Goal: Communication & Community: Answer question/provide support

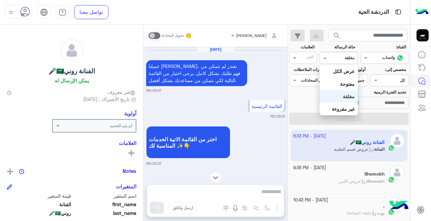
scroll to position [146, 0]
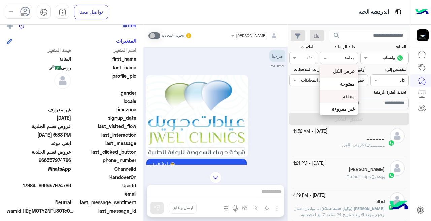
click at [338, 71] on b "عرض الكل" at bounding box center [344, 71] width 22 height 6
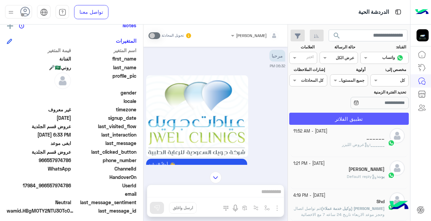
click at [350, 118] on button "تطبيق الفلاتر" at bounding box center [349, 119] width 120 height 12
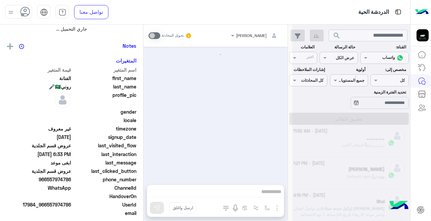
click at [332, 57] on div at bounding box center [351, 113] width 118 height 221
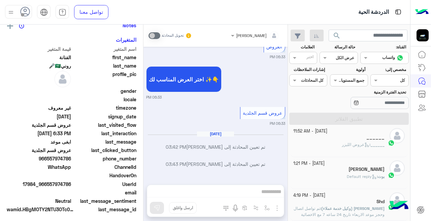
scroll to position [197, 0]
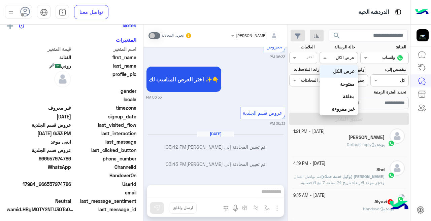
click at [329, 59] on div at bounding box center [338, 57] width 37 height 6
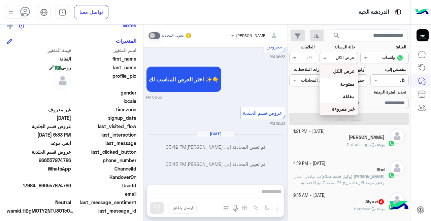
click at [338, 107] on b "غير مقروءة" at bounding box center [343, 109] width 23 height 6
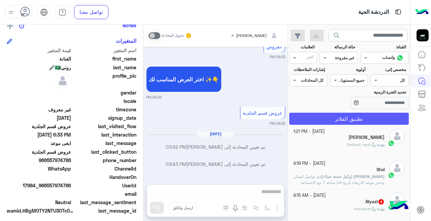
click at [324, 120] on button "تطبيق الفلاتر" at bounding box center [349, 119] width 120 height 12
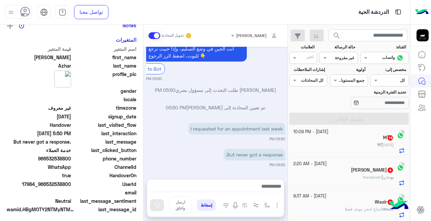
scroll to position [197, 0]
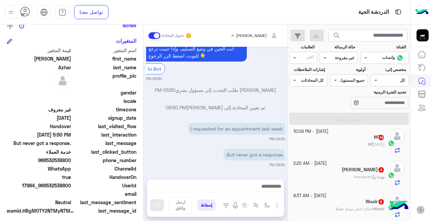
click at [331, 139] on div "Mً 14" at bounding box center [339, 138] width 92 height 7
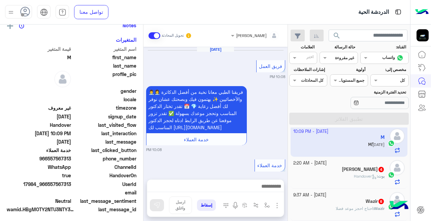
scroll to position [225, 0]
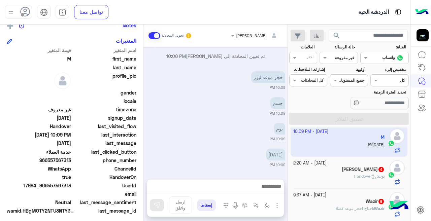
click at [333, 167] on div "[PERSON_NAME] 4" at bounding box center [339, 170] width 92 height 7
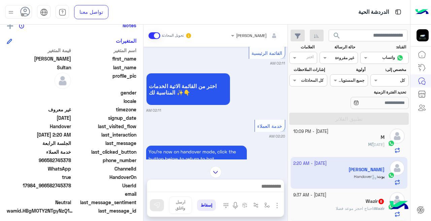
scroll to position [276, 0]
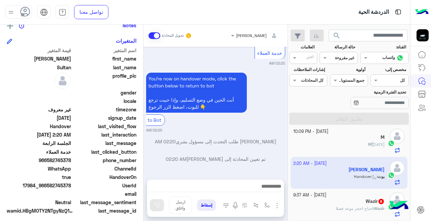
click at [370, 197] on div "[DATE] - 9:37 AM" at bounding box center [339, 195] width 92 height 6
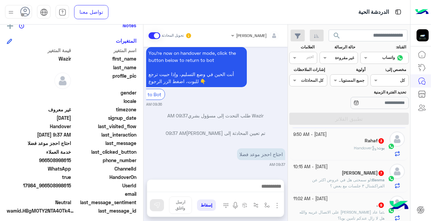
scroll to position [261, 0]
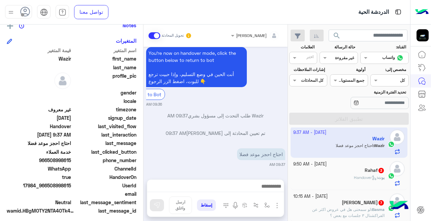
click at [345, 177] on div "بوت : Handover" at bounding box center [339, 181] width 92 height 12
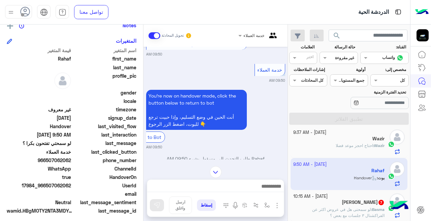
scroll to position [277, 0]
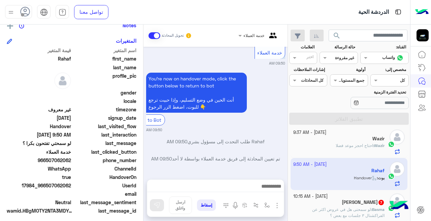
click at [308, 206] on div "[PERSON_NAME] 7" at bounding box center [339, 203] width 92 height 7
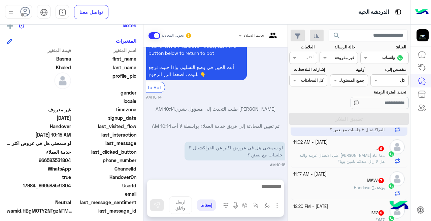
scroll to position [342, 0]
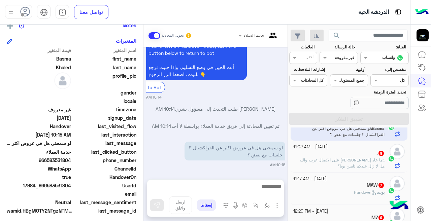
click at [324, 159] on span "ما عاد [PERSON_NAME] على الاتصال غريبه والله هل لا زال عندكم تامين بوبا؟" at bounding box center [341, 163] width 85 height 11
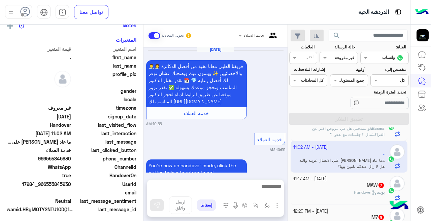
scroll to position [239, 0]
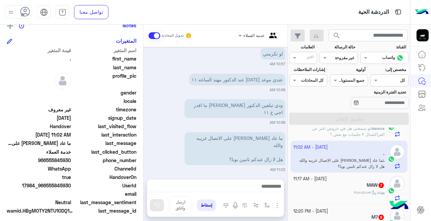
click at [328, 187] on div "MAW 7" at bounding box center [339, 186] width 92 height 7
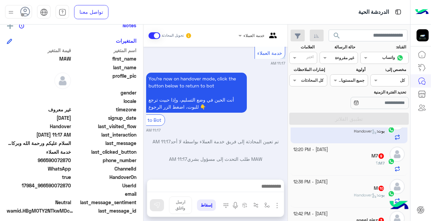
scroll to position [410, 0]
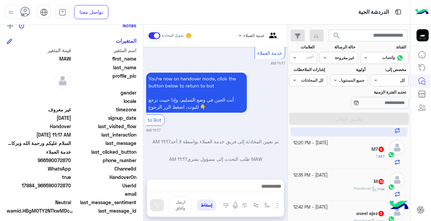
click at [307, 156] on div "M7 : ؟" at bounding box center [339, 160] width 92 height 12
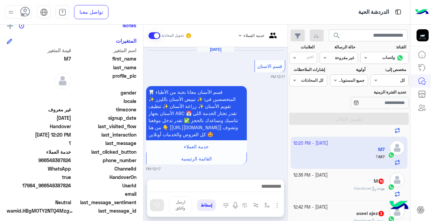
scroll to position [244, 0]
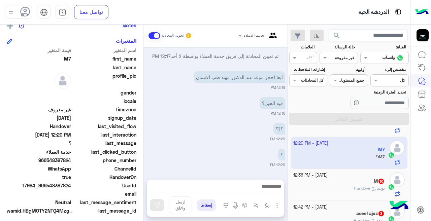
drag, startPoint x: 333, startPoint y: 128, endPoint x: 332, endPoint y: 132, distance: 3.5
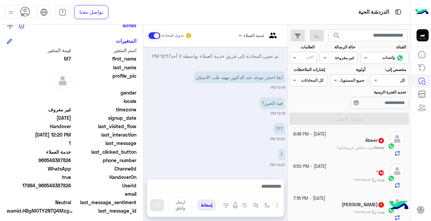
scroll to position [0, 0]
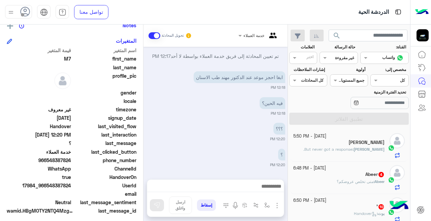
click at [327, 172] on div "Abeer 4" at bounding box center [339, 175] width 92 height 7
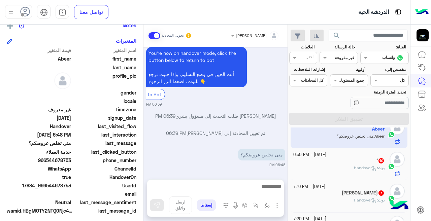
scroll to position [50, 0]
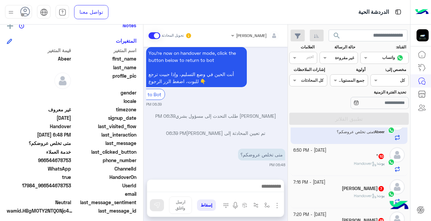
click at [316, 155] on div "’ 10" at bounding box center [339, 157] width 92 height 7
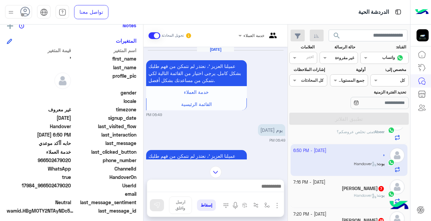
scroll to position [51, 0]
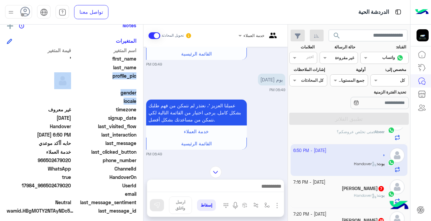
drag, startPoint x: 143, startPoint y: 67, endPoint x: 139, endPoint y: 106, distance: 39.0
click at [139, 106] on mat-drawer "’ يمكن الإرسال له غير معروف تاريخ الأشتراك : [DATE] أولوية لم يتم التحديد العلا…" at bounding box center [71, 124] width 143 height 199
click at [145, 173] on div at bounding box center [215, 172] width 144 height 12
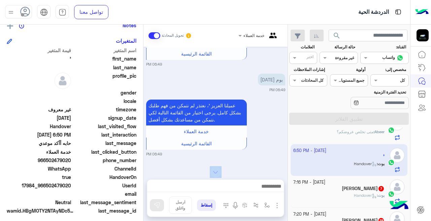
click at [145, 173] on div at bounding box center [215, 172] width 144 height 12
click at [325, 195] on div "بوت : Handover" at bounding box center [339, 199] width 92 height 12
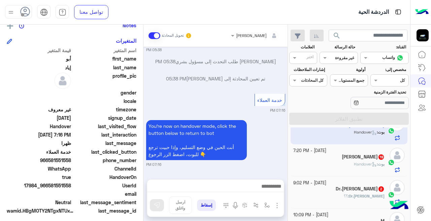
scroll to position [116, 0]
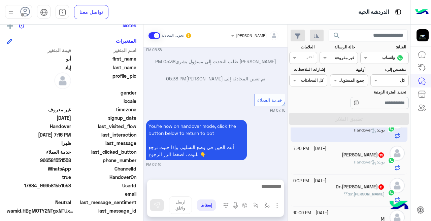
click at [333, 155] on div "[PERSON_NAME] 19" at bounding box center [339, 155] width 92 height 7
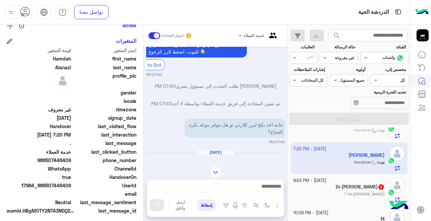
scroll to position [233, 0]
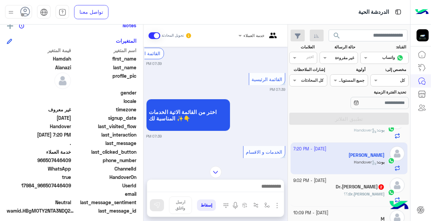
click at [335, 189] on div "Dr.[PERSON_NAME] 2" at bounding box center [339, 187] width 92 height 7
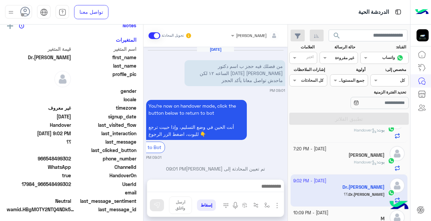
scroll to position [56, 0]
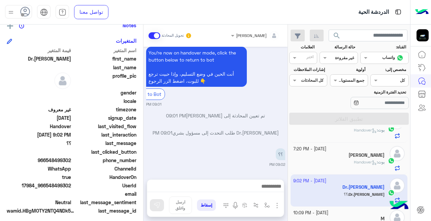
click at [144, 178] on div "ريمان [PERSON_NAME] تحويل المحادثة [DATE] من فضلك فيه حجز ب اسم دكتور [PERSON_N…" at bounding box center [215, 124] width 144 height 199
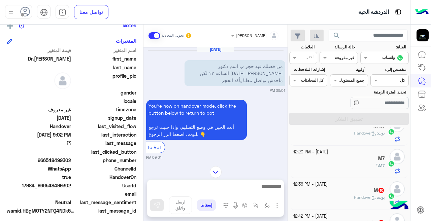
scroll to position [430, 0]
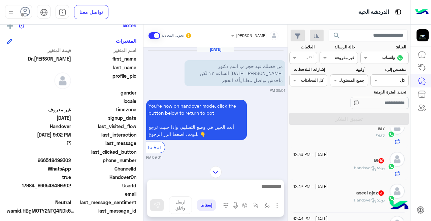
click at [325, 167] on div "بوت : Handover" at bounding box center [339, 171] width 92 height 12
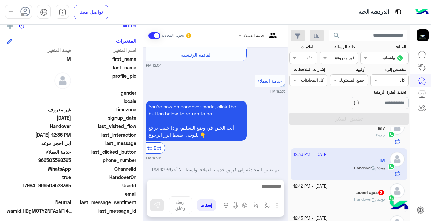
scroll to position [298, 0]
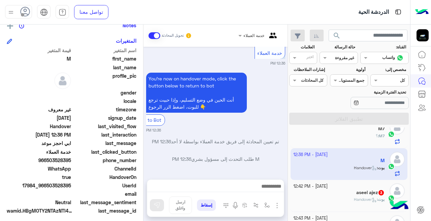
click at [144, 183] on div "خدمة العملاء تحويل المحادثة [DATE] الخدمات و الاقسام 12:03 PM اختر القسم المناس…" at bounding box center [215, 124] width 144 height 199
click at [356, 195] on h5 "aseel ajez 3" at bounding box center [370, 193] width 28 height 6
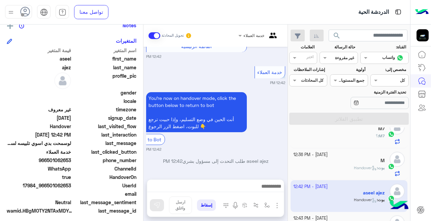
scroll to position [277, 0]
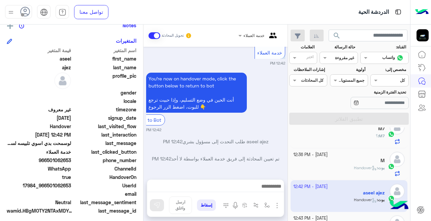
drag, startPoint x: 194, startPoint y: 156, endPoint x: 216, endPoint y: 158, distance: 21.9
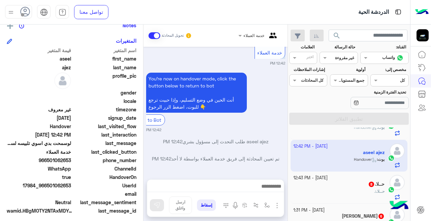
scroll to position [505, 0]
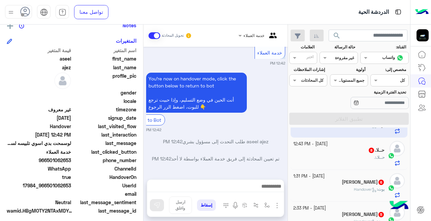
click at [312, 157] on div "حــلا. : ." at bounding box center [339, 161] width 92 height 12
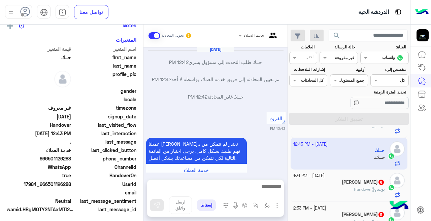
scroll to position [195, 0]
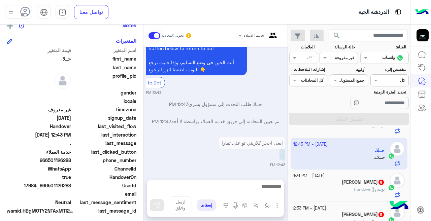
click at [333, 185] on div "eman zidan 6" at bounding box center [339, 183] width 92 height 7
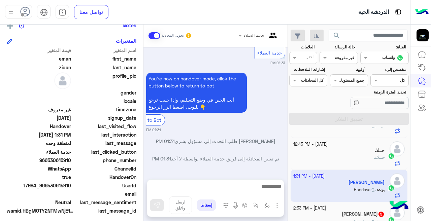
scroll to position [580, 0]
click at [323, 209] on small "[DATE] - 2:33 PM" at bounding box center [309, 208] width 33 height 6
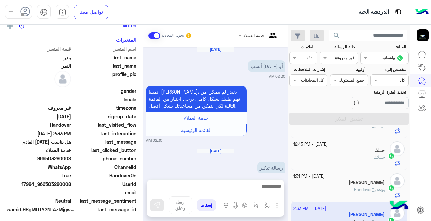
scroll to position [297, 0]
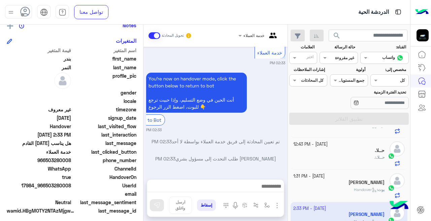
drag, startPoint x: 143, startPoint y: 154, endPoint x: 146, endPoint y: 149, distance: 5.9
click at [146, 149] on mat-drawer-container "خدمة العملاء تحويل المحادثة [DATE] أو [DATE] أنسب 02:30 AM عميلنا [PERSON_NAME]…" at bounding box center [144, 124] width 288 height 199
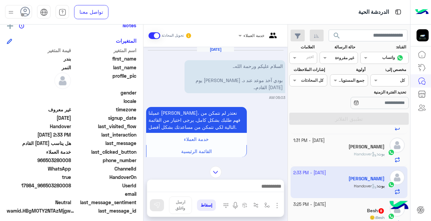
scroll to position [550, 0]
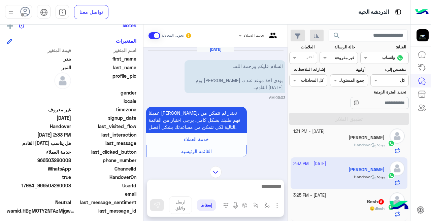
click at [379, 206] on p "Besh : 🙂" at bounding box center [377, 209] width 15 height 6
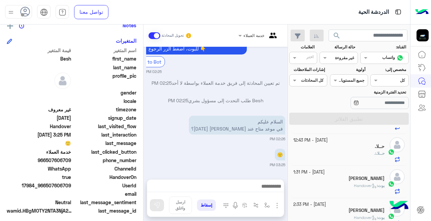
scroll to position [550, 0]
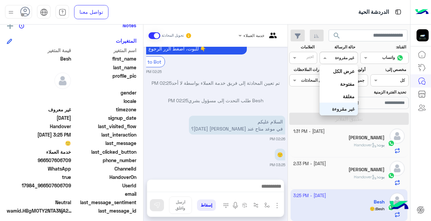
click at [331, 59] on div at bounding box center [338, 57] width 37 height 6
click at [341, 100] on div "مغلقة" at bounding box center [339, 96] width 38 height 12
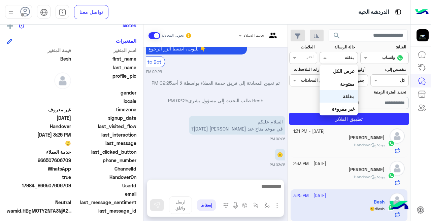
click at [335, 59] on div at bounding box center [338, 57] width 37 height 6
click at [340, 109] on b "غير مقروءة" at bounding box center [343, 109] width 23 height 6
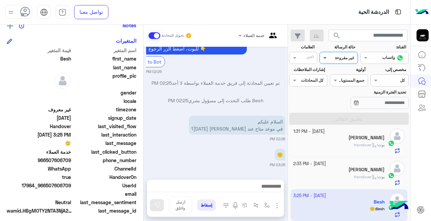
click at [323, 61] on span at bounding box center [324, 57] width 8 height 7
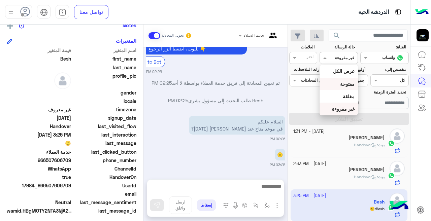
click at [330, 85] on div "مفتوحة" at bounding box center [339, 84] width 38 height 12
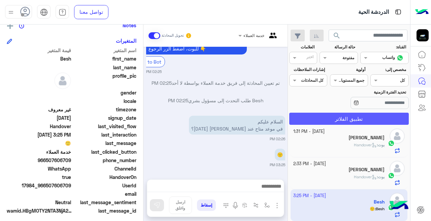
click at [330, 119] on button "تطبيق الفلاتر" at bounding box center [349, 119] width 120 height 12
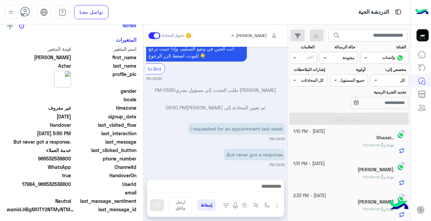
scroll to position [3, 0]
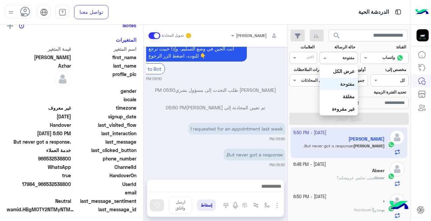
click at [339, 58] on input "text" at bounding box center [346, 57] width 15 height 6
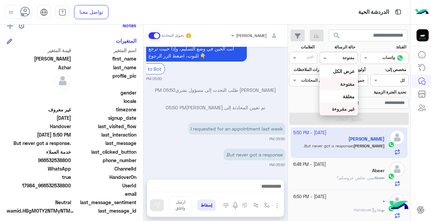
click at [342, 107] on b "غير مقروءة" at bounding box center [343, 109] width 23 height 6
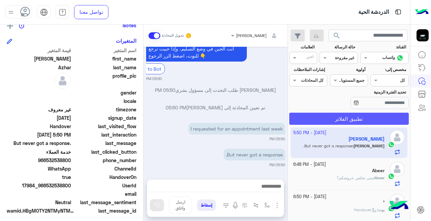
click at [342, 116] on button "تطبيق الفلاتر" at bounding box center [349, 119] width 120 height 12
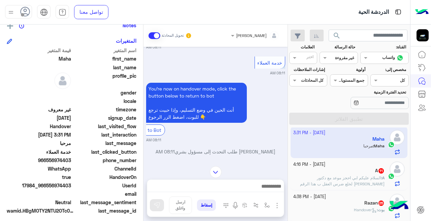
scroll to position [334, 0]
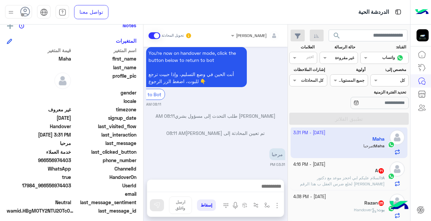
click at [371, 182] on span "السلام عليكم ابي احجز موعد مع دكتور [PERSON_NAME] لخلع ضرس العقل ب هذا الرقم وب…" at bounding box center [342, 189] width 85 height 29
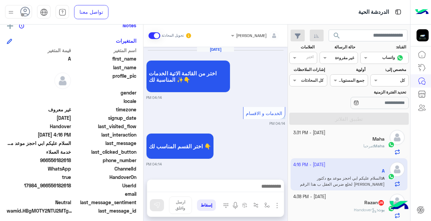
scroll to position [309, 0]
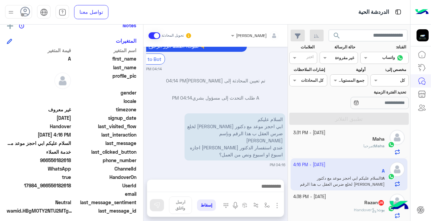
click at [333, 201] on div "Razan 25" at bounding box center [339, 203] width 92 height 7
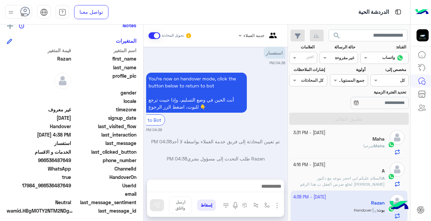
scroll to position [609, 0]
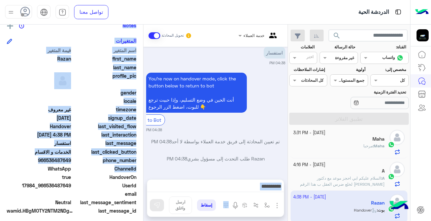
drag, startPoint x: 143, startPoint y: 168, endPoint x: 145, endPoint y: 178, distance: 10.0
click at [145, 178] on mat-drawer-container "خدمة العملاء تحويل المحادثة [DATE] تم تعيين المحادثة إلى فريق خدمة العملاء بواس…" at bounding box center [144, 124] width 288 height 199
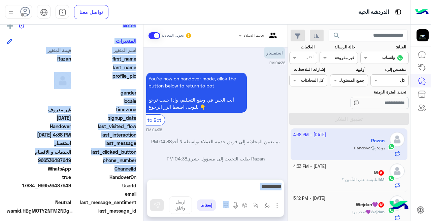
scroll to position [66, 0]
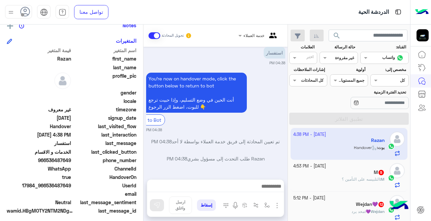
click at [349, 177] on p "M : التلبيسه على التأمين ؟" at bounding box center [363, 180] width 43 height 6
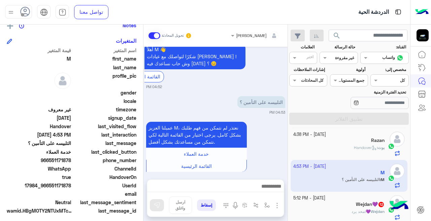
scroll to position [369, 0]
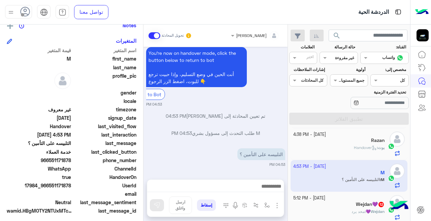
click at [335, 204] on div "Wejdan💜 12" at bounding box center [339, 205] width 92 height 7
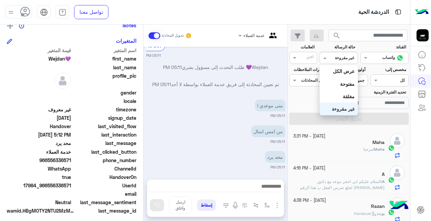
click at [346, 53] on div "القناه غير مقروءة" at bounding box center [339, 58] width 38 height 12
click at [336, 70] on b "عرض الكل" at bounding box center [344, 71] width 22 height 6
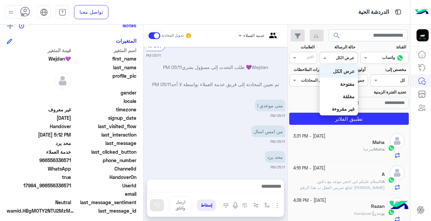
click at [341, 58] on input "text" at bounding box center [346, 57] width 15 height 6
click at [345, 105] on div "غير مقروءة" at bounding box center [339, 109] width 38 height 12
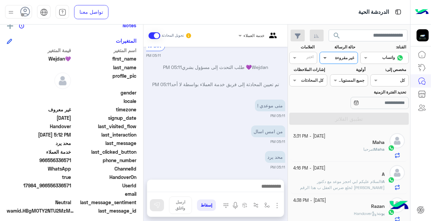
click at [325, 57] on span at bounding box center [324, 57] width 8 height 7
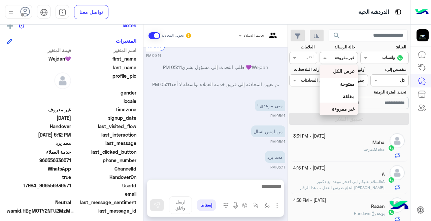
click at [340, 71] on b "عرض الكل" at bounding box center [344, 71] width 22 height 6
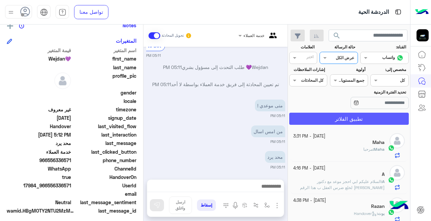
click at [353, 118] on button "تطبيق الفلاتر" at bounding box center [349, 119] width 120 height 12
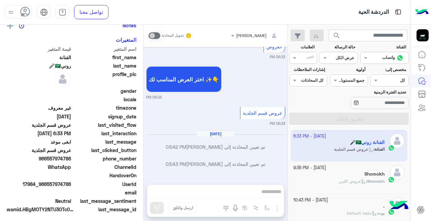
scroll to position [146, 0]
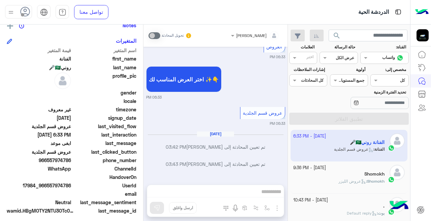
click at [334, 58] on div at bounding box center [338, 57] width 37 height 6
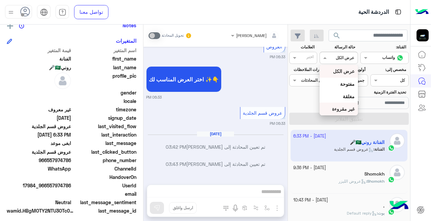
click at [347, 109] on b "غير مقروءة" at bounding box center [343, 109] width 23 height 6
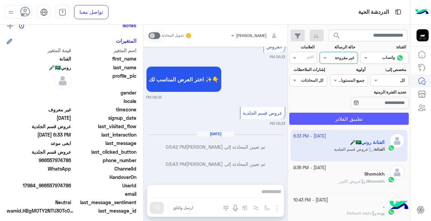
click at [338, 121] on button "تطبيق الفلاتر" at bounding box center [349, 119] width 120 height 12
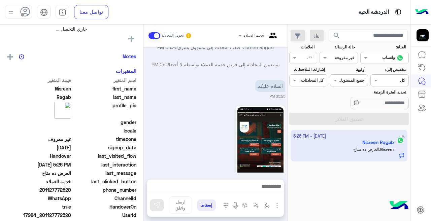
scroll to position [146, 0]
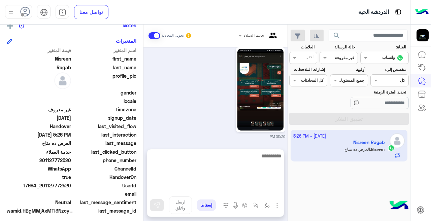
click at [198, 190] on textarea at bounding box center [215, 172] width 137 height 40
type textarea "**********"
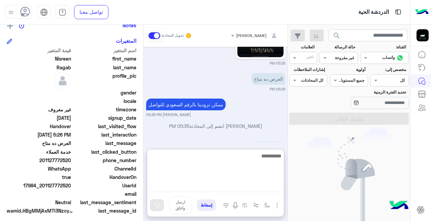
scroll to position [455, 0]
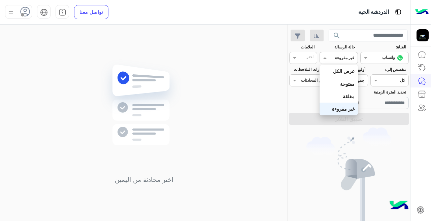
click at [351, 60] on input "text" at bounding box center [346, 57] width 15 height 6
click at [351, 111] on b "غير مقروءة" at bounding box center [343, 109] width 23 height 6
click at [350, 55] on input "text" at bounding box center [346, 57] width 15 height 6
click at [343, 71] on b "عرض الكل" at bounding box center [344, 71] width 22 height 6
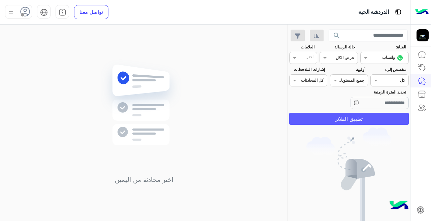
click at [345, 117] on button "تطبيق الفلاتر" at bounding box center [349, 119] width 120 height 12
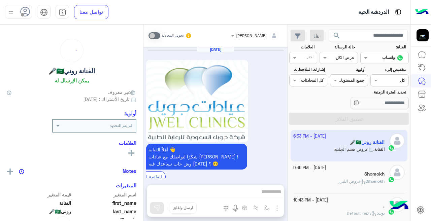
scroll to position [297, 0]
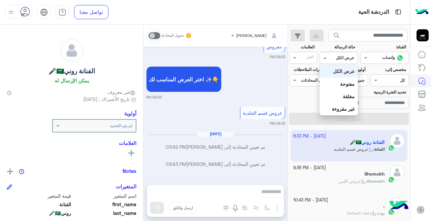
click at [337, 59] on div at bounding box center [338, 57] width 37 height 6
click at [340, 110] on b "غير مقروءة" at bounding box center [343, 109] width 23 height 6
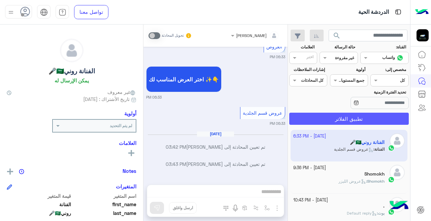
click at [338, 117] on button "تطبيق الفلاتر" at bounding box center [349, 119] width 120 height 12
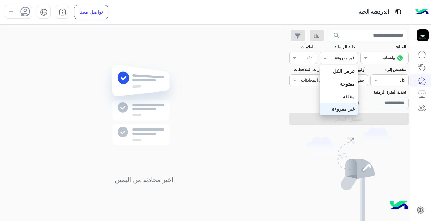
click at [341, 55] on input "text" at bounding box center [346, 57] width 15 height 6
click at [346, 72] on b "عرض الكل" at bounding box center [344, 71] width 22 height 6
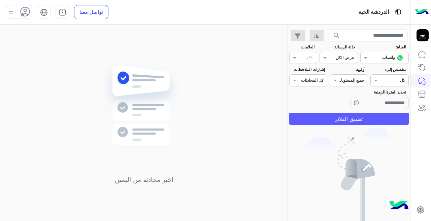
click at [336, 122] on button "تطبيق الفلاتر" at bounding box center [349, 119] width 120 height 12
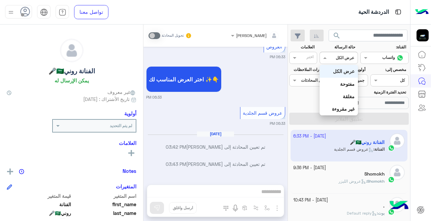
click at [336, 61] on div "عرض الكل" at bounding box center [345, 58] width 19 height 6
click at [339, 110] on b "غير مقروءة" at bounding box center [343, 109] width 23 height 6
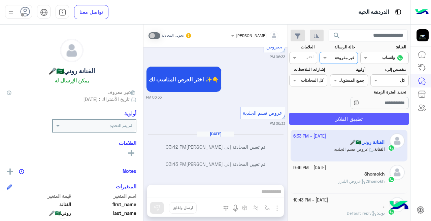
click at [344, 121] on button "تطبيق الفلاتر" at bounding box center [349, 119] width 120 height 12
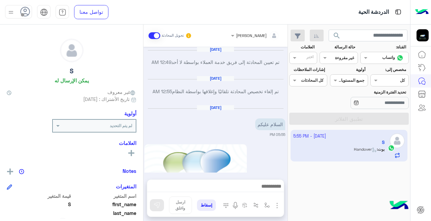
scroll to position [329, 0]
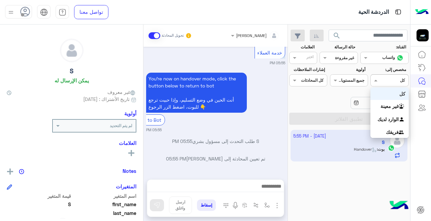
click at [377, 79] on span at bounding box center [375, 80] width 8 height 7
click at [238, 37] on div at bounding box center [255, 34] width 55 height 6
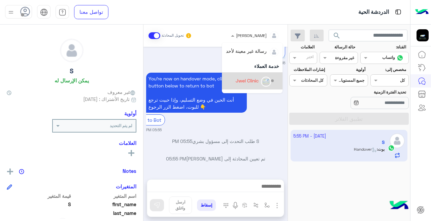
drag, startPoint x: 219, startPoint y: 64, endPoint x: 220, endPoint y: 76, distance: 12.5
click at [222, 76] on div "رسالة غير معينة لأحد خدمة العملاء Jwel Clinic [PERSON_NAME] Unassigned team [PE…" at bounding box center [252, 98] width 61 height 111
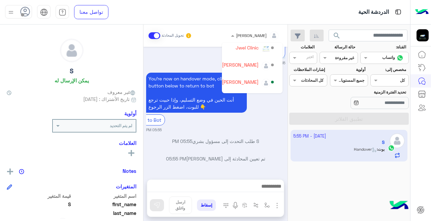
scroll to position [34, 0]
click at [222, 65] on div "[PERSON_NAME]" at bounding box center [240, 63] width 37 height 7
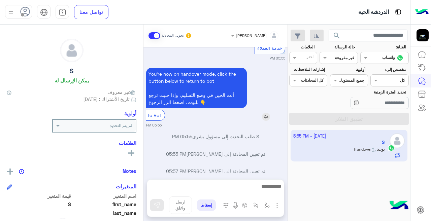
scroll to position [351, 0]
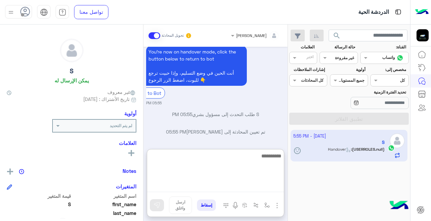
click at [252, 191] on textarea at bounding box center [215, 172] width 137 height 40
type textarea "********"
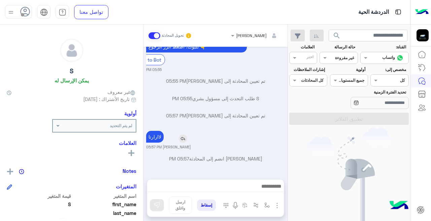
scroll to position [394, 0]
drag, startPoint x: 158, startPoint y: 109, endPoint x: 154, endPoint y: 141, distance: 31.6
click at [154, 141] on p "لاارارتا" at bounding box center [155, 137] width 18 height 12
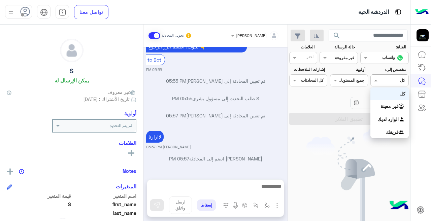
click at [384, 81] on div at bounding box center [389, 79] width 37 height 6
click at [390, 119] on b "الوارد لديك" at bounding box center [388, 120] width 21 height 6
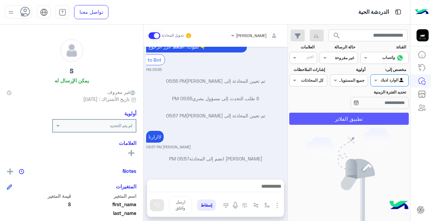
click at [382, 118] on button "تطبيق الفلاتر" at bounding box center [349, 119] width 120 height 12
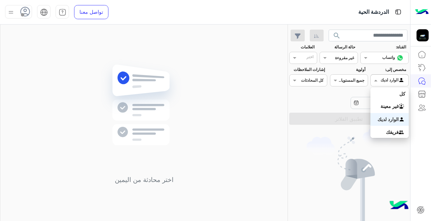
click at [376, 77] on span at bounding box center [375, 80] width 8 height 7
click at [385, 89] on div "كل" at bounding box center [390, 94] width 38 height 12
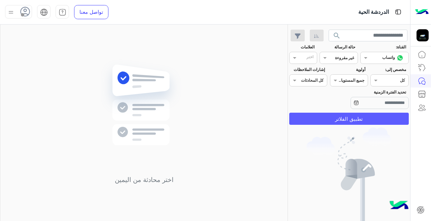
click at [372, 114] on button "تطبيق الفلاتر" at bounding box center [349, 119] width 120 height 12
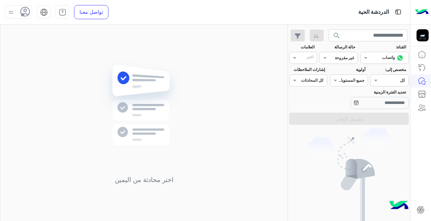
click at [338, 59] on div at bounding box center [338, 57] width 37 height 6
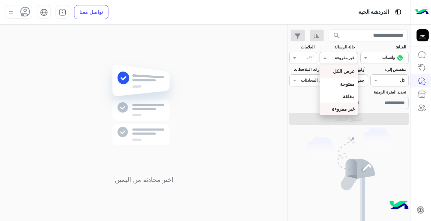
click at [344, 70] on b "عرض الكل" at bounding box center [344, 71] width 22 height 6
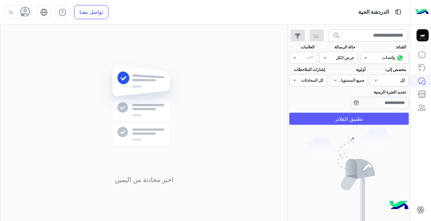
click at [344, 121] on button "تطبيق الفلاتر" at bounding box center [349, 119] width 120 height 12
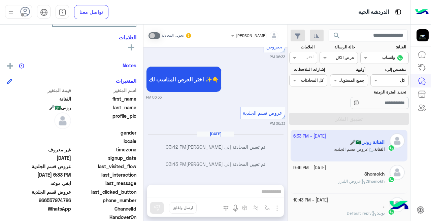
scroll to position [110, 0]
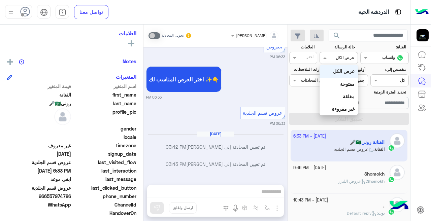
click at [340, 57] on input "text" at bounding box center [346, 57] width 15 height 6
click at [348, 106] on div "غير مقروءة" at bounding box center [339, 109] width 38 height 12
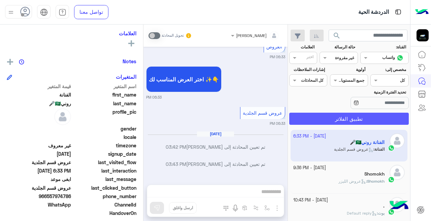
click at [357, 116] on button "تطبيق الفلاتر" at bounding box center [349, 119] width 120 height 12
